Goal: Check status: Check status

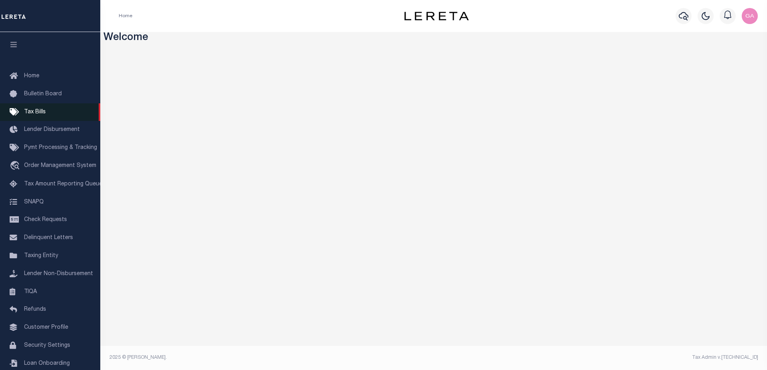
click at [41, 111] on span "Tax Bills" at bounding box center [35, 112] width 22 height 6
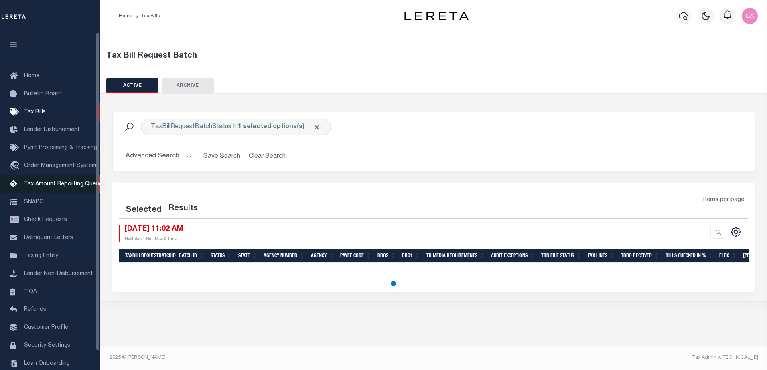
click at [51, 186] on span "Tax Amount Reporting Queue" at bounding box center [63, 185] width 78 height 6
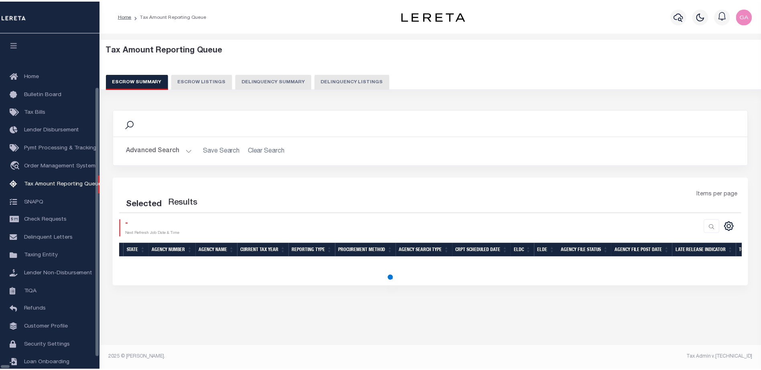
scroll to position [20, 0]
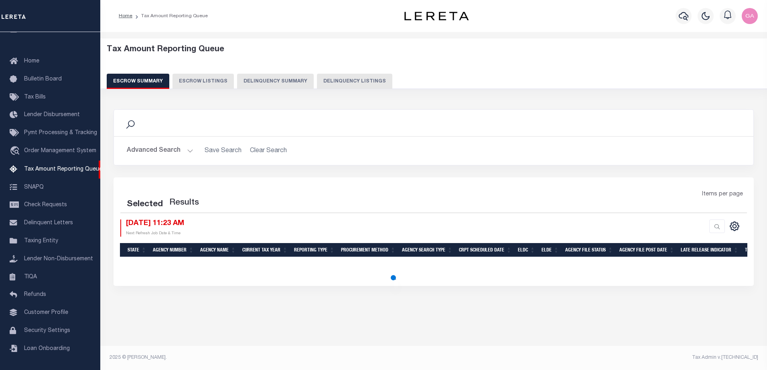
select select "100"
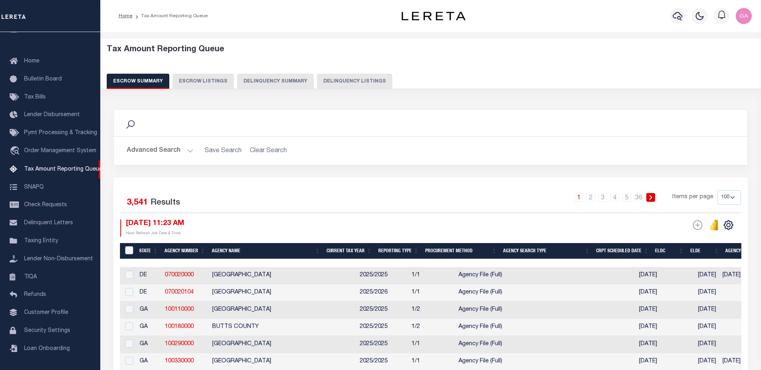
click at [186, 155] on button "Advanced Search" at bounding box center [160, 151] width 67 height 16
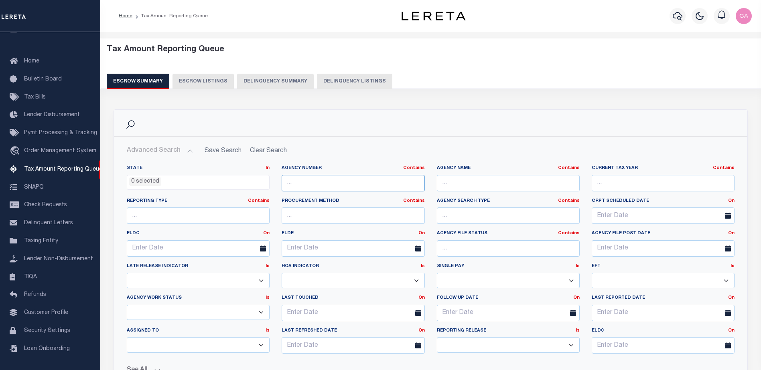
click at [363, 184] on input "text" at bounding box center [352, 183] width 143 height 16
paste input "190090000"
type input "190090000"
click at [580, 155] on h2 "Advanced Search Save Search Clear Search" at bounding box center [430, 151] width 620 height 16
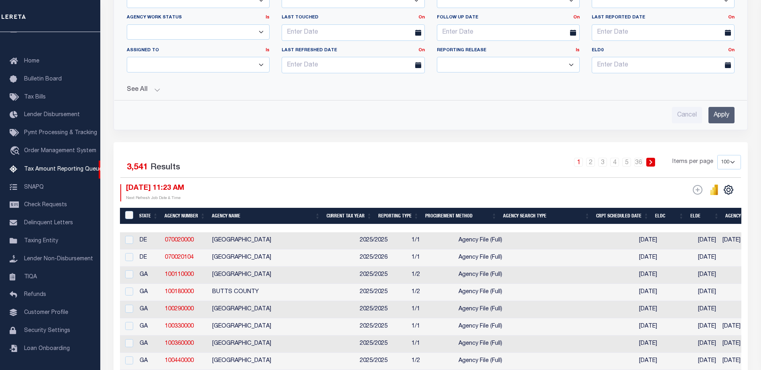
click at [718, 117] on input "Apply" at bounding box center [721, 115] width 26 height 16
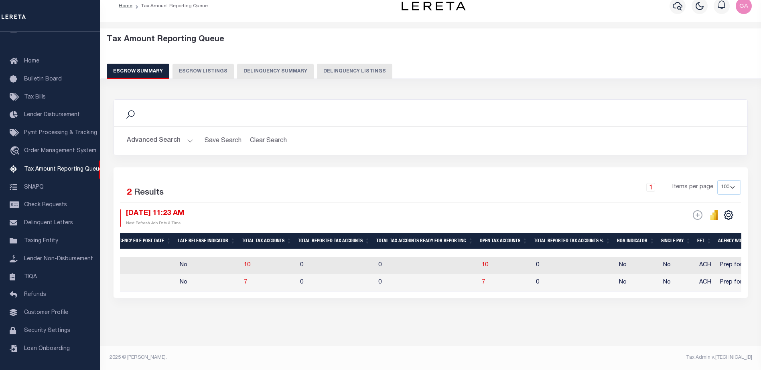
scroll to position [0, 617]
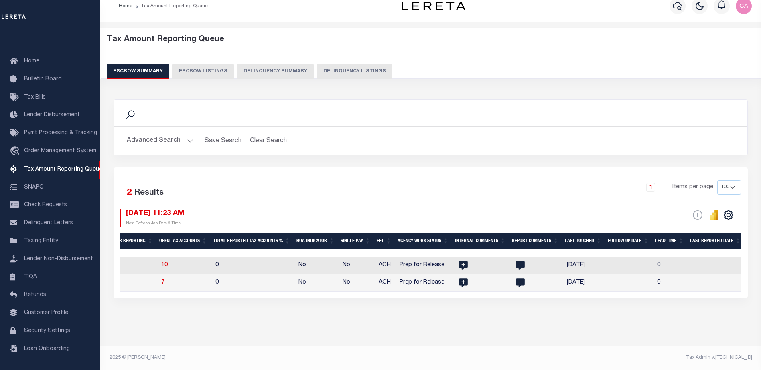
click at [538, 180] on div "1 Items per page 10 25 50 100 500" at bounding box center [509, 190] width 462 height 21
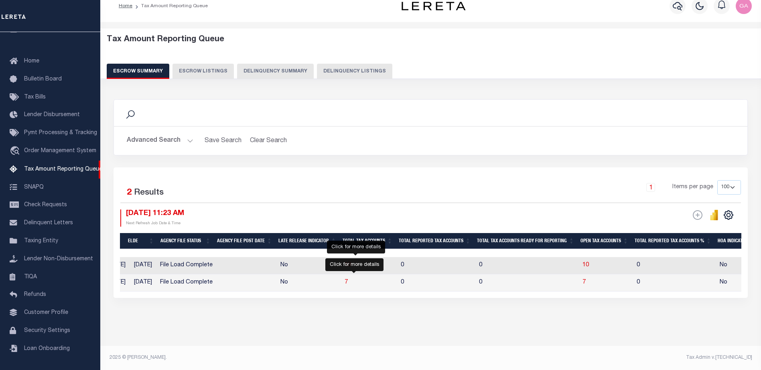
click at [351, 263] on span "10" at bounding box center [347, 266] width 6 height 6
select select "100"
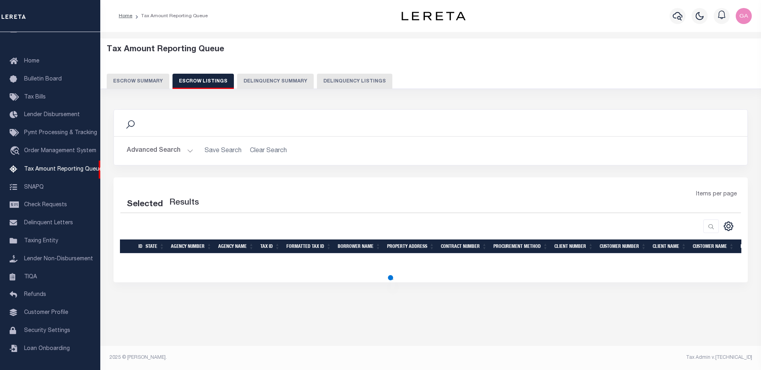
select select "100"
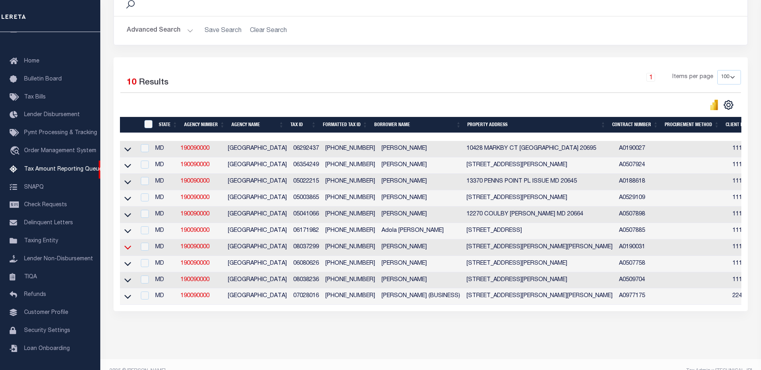
click at [129, 250] on icon at bounding box center [127, 248] width 7 height 4
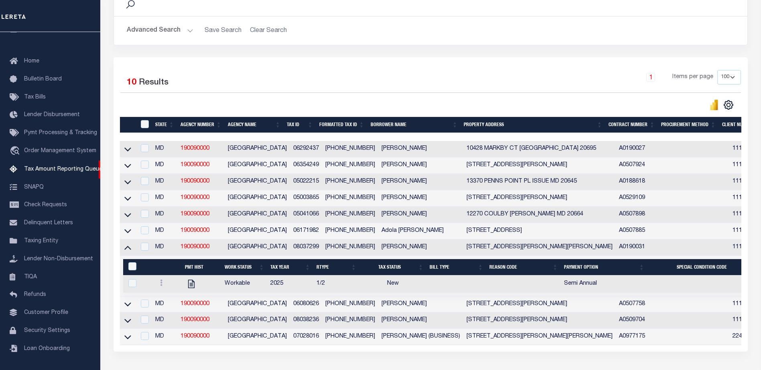
click at [129, 250] on icon at bounding box center [127, 248] width 7 height 4
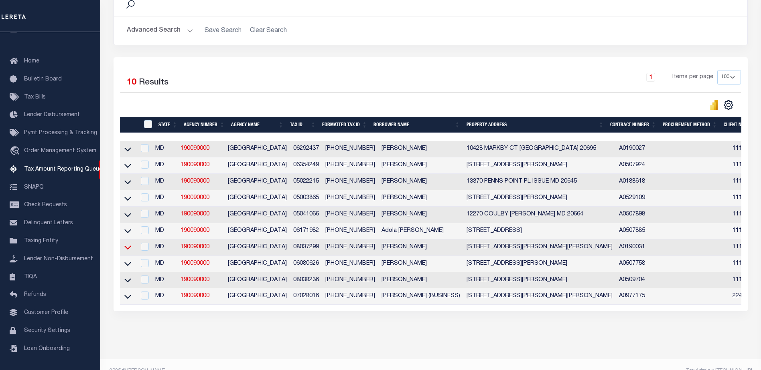
click at [128, 252] on icon at bounding box center [127, 247] width 7 height 8
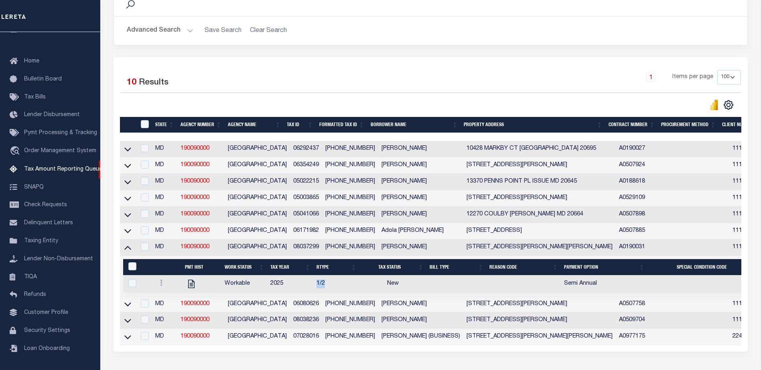
drag, startPoint x: 316, startPoint y: 287, endPoint x: 326, endPoint y: 288, distance: 9.2
click at [326, 288] on td "1/2" at bounding box center [336, 284] width 46 height 17
checkbox input "true"
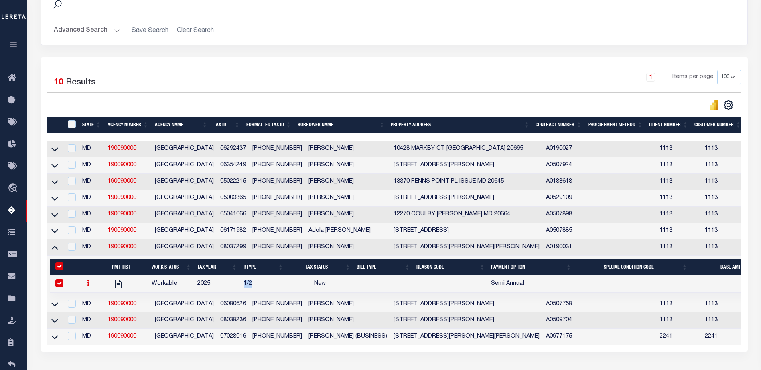
scroll to position [0, 0]
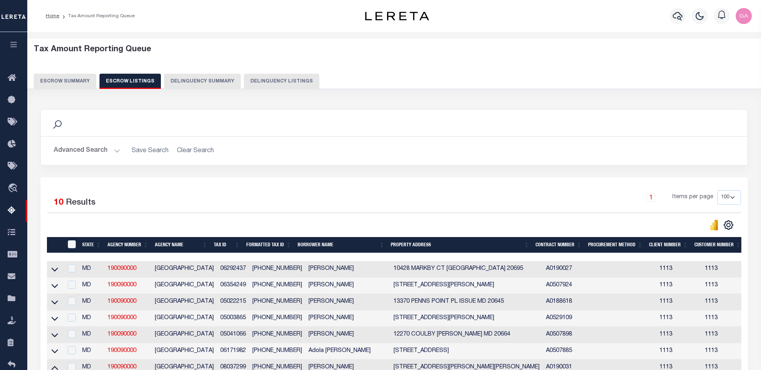
click at [65, 80] on button "Escrow Summary" at bounding box center [65, 81] width 63 height 15
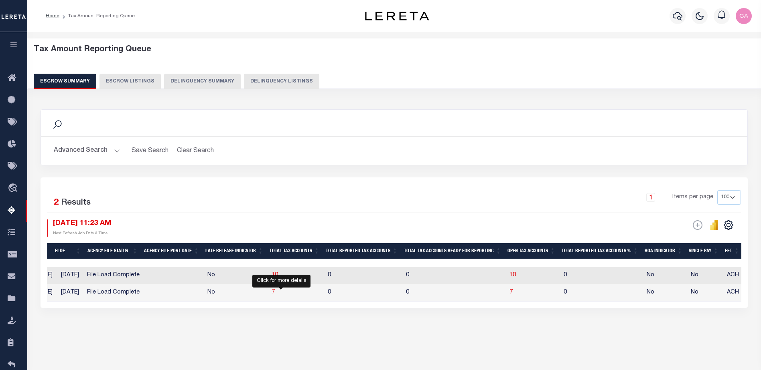
click at [275, 294] on span "7" at bounding box center [272, 293] width 3 height 6
select select "100"
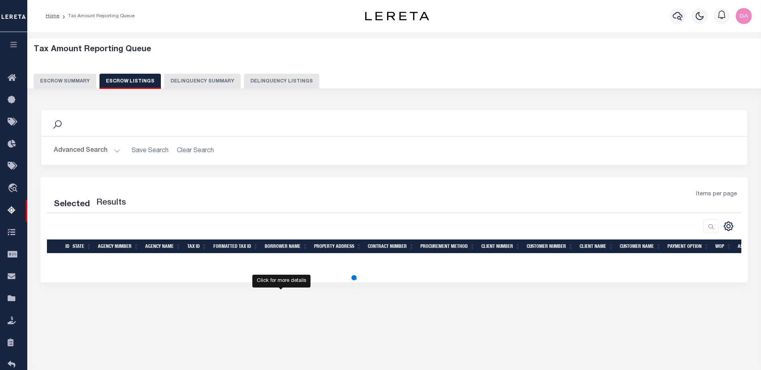
select select "100"
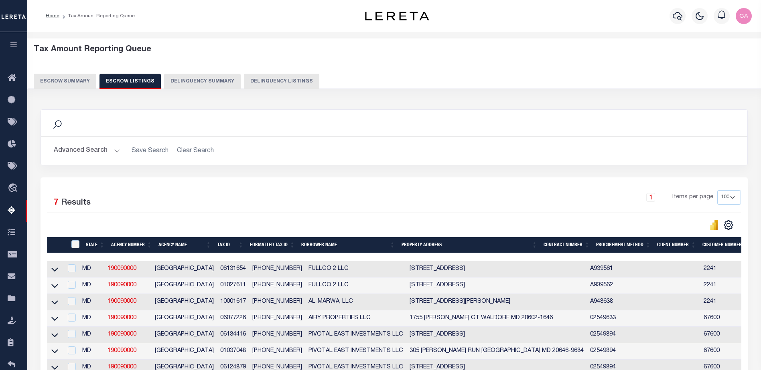
click at [333, 182] on div "Selected 7 Results 1 Items per page 10 25 50 100 500" at bounding box center [393, 280] width 707 height 205
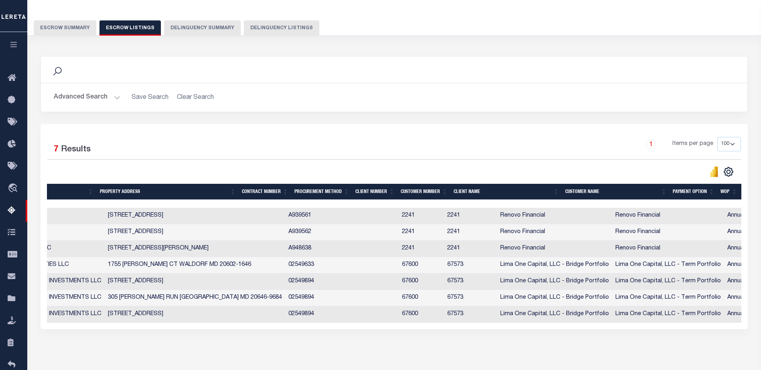
scroll to position [0, 172]
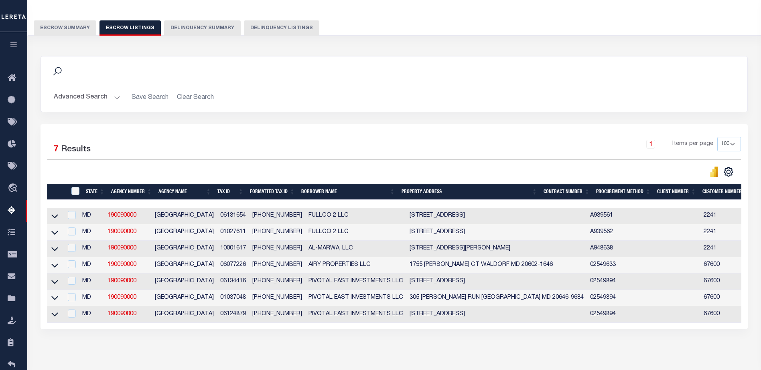
click at [71, 28] on button "Escrow Summary" at bounding box center [65, 27] width 63 height 15
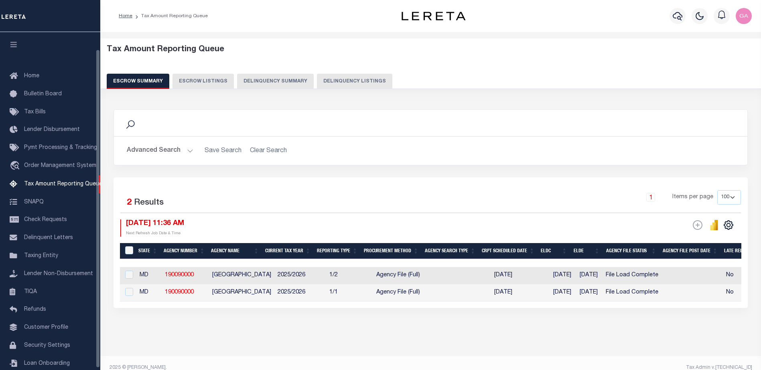
select select "100"
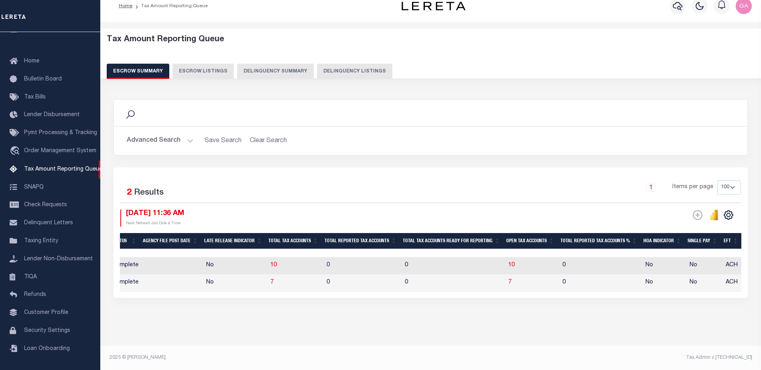
scroll to position [0, 683]
